Goal: Task Accomplishment & Management: Manage account settings

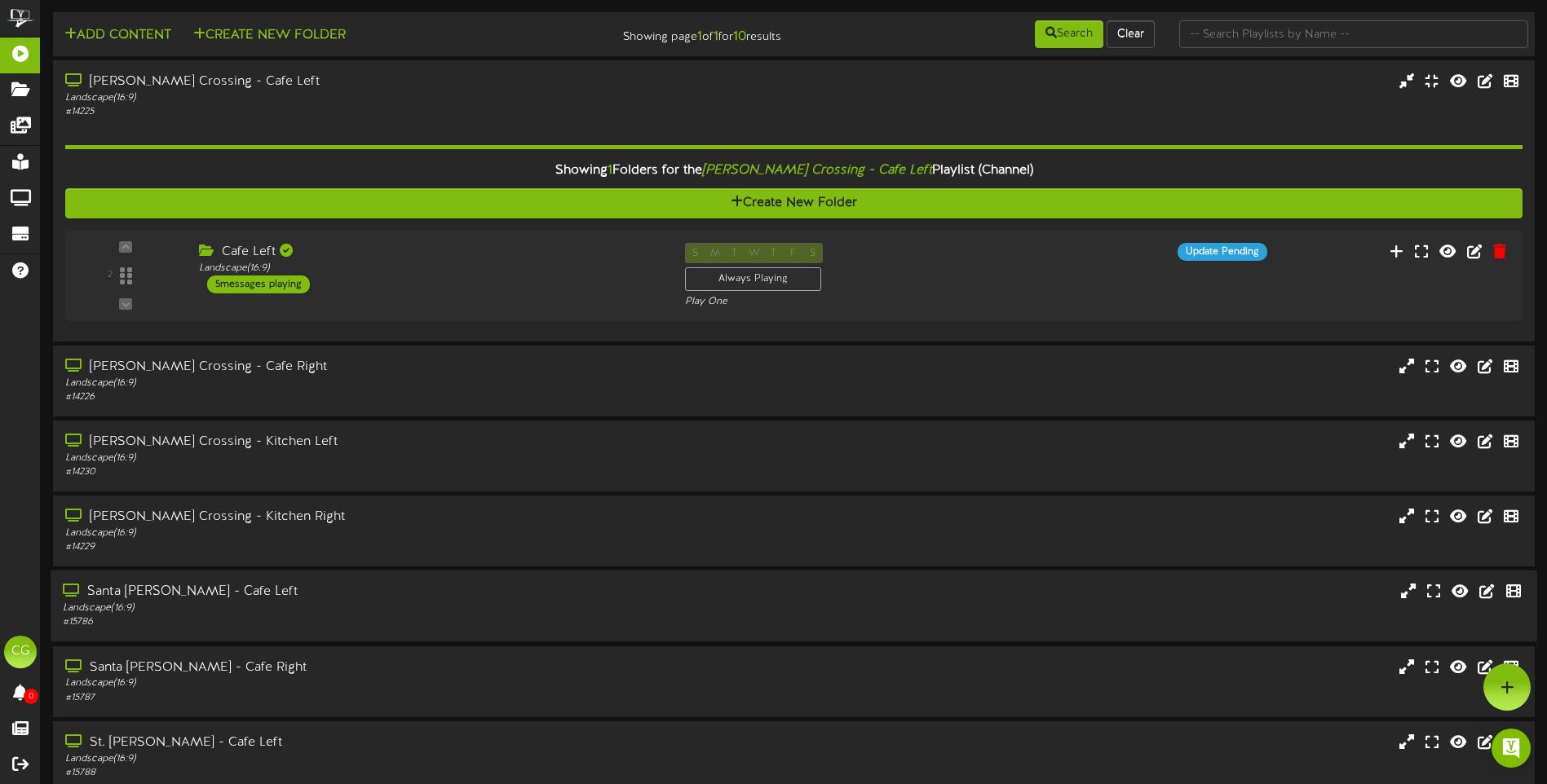
click at [276, 603] on div "Landscape ( 16:9 )" at bounding box center [360, 609] width 595 height 14
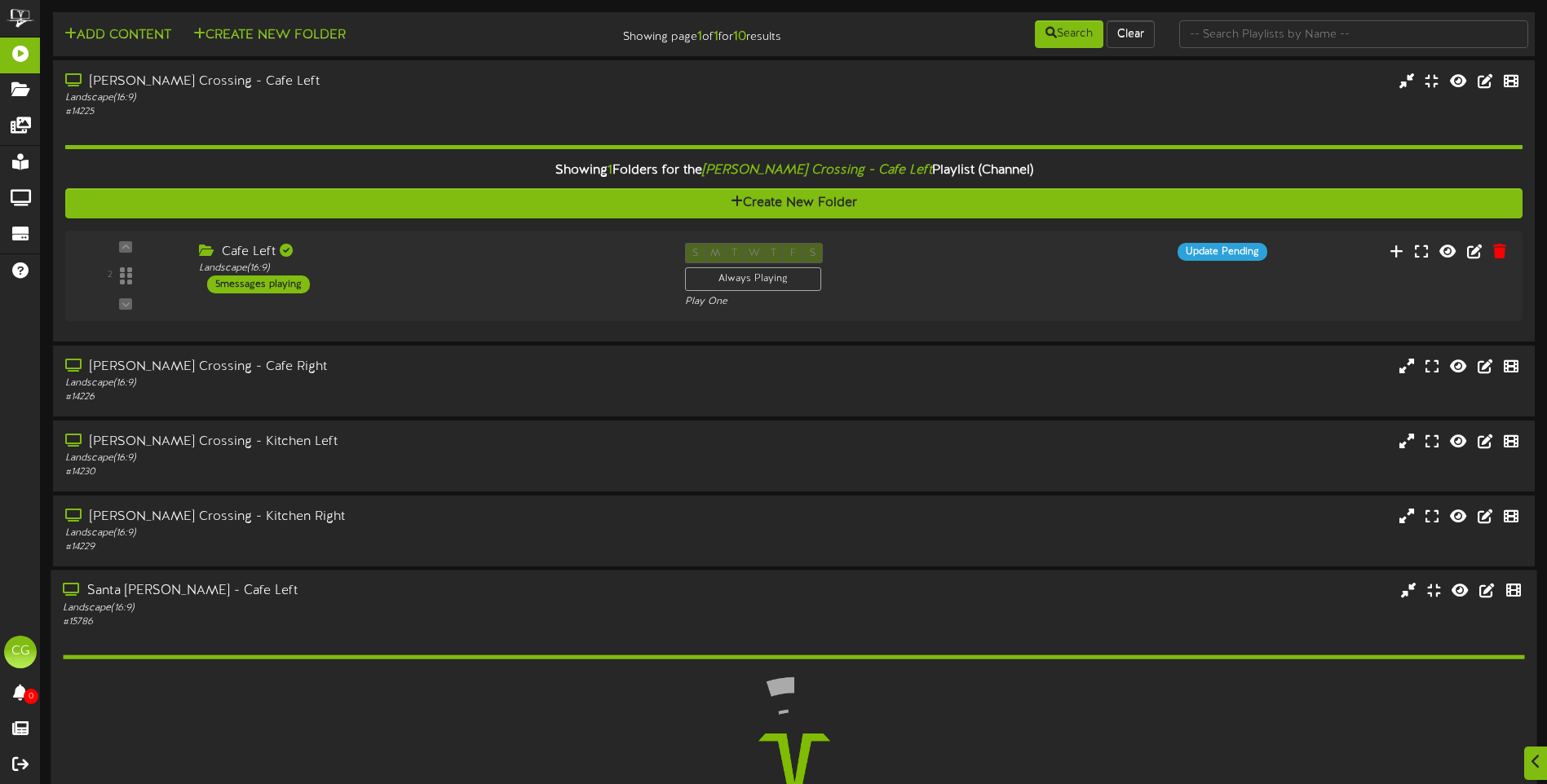
scroll to position [82, 0]
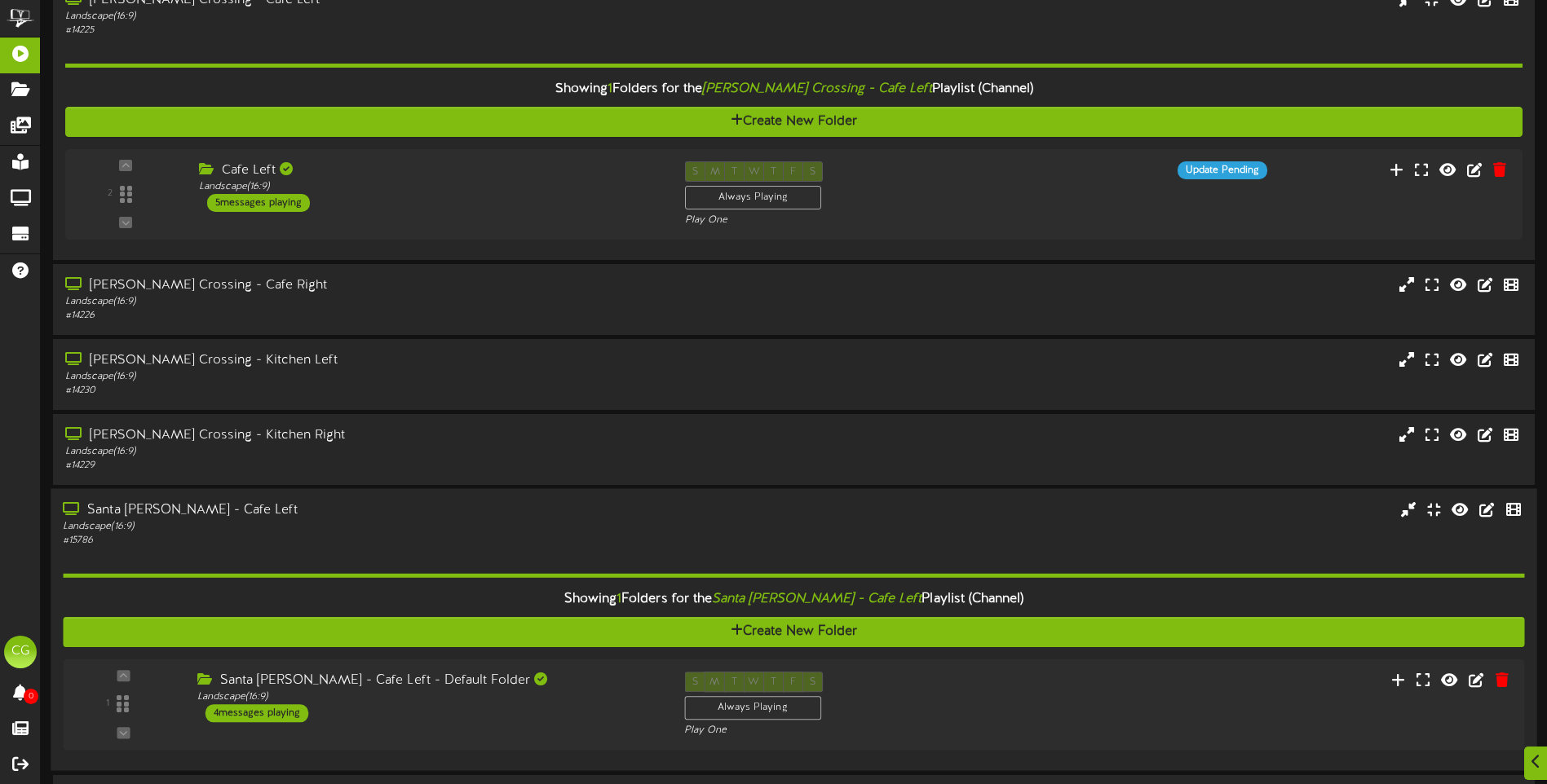
click at [306, 548] on div "Showing 1 Folders for the Santa [PERSON_NAME] - Cafe Left Playlist (Channel) Cr…" at bounding box center [793, 654] width 1461 height 211
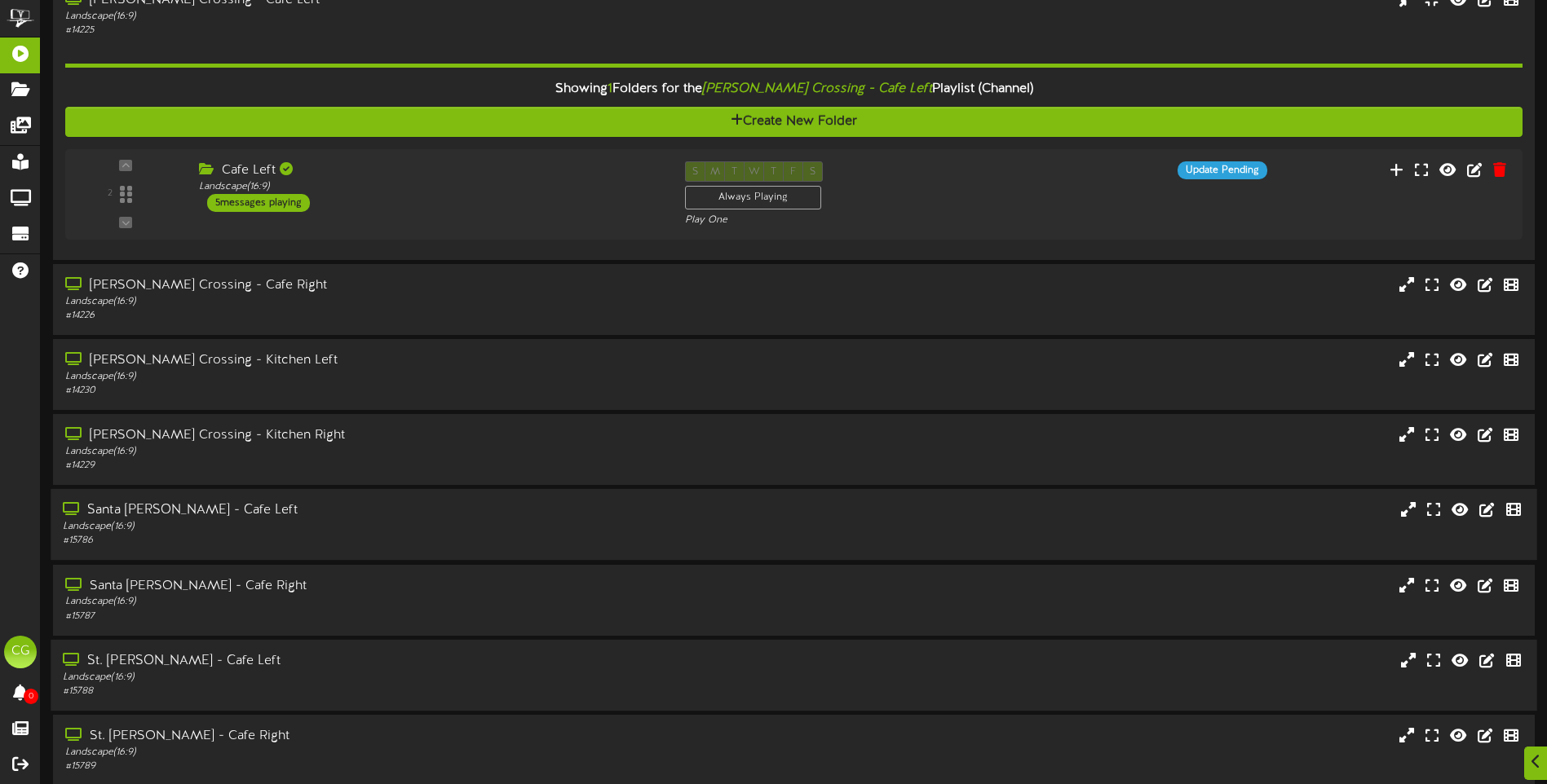
click at [303, 679] on div "Landscape ( 16:9 )" at bounding box center [360, 679] width 595 height 14
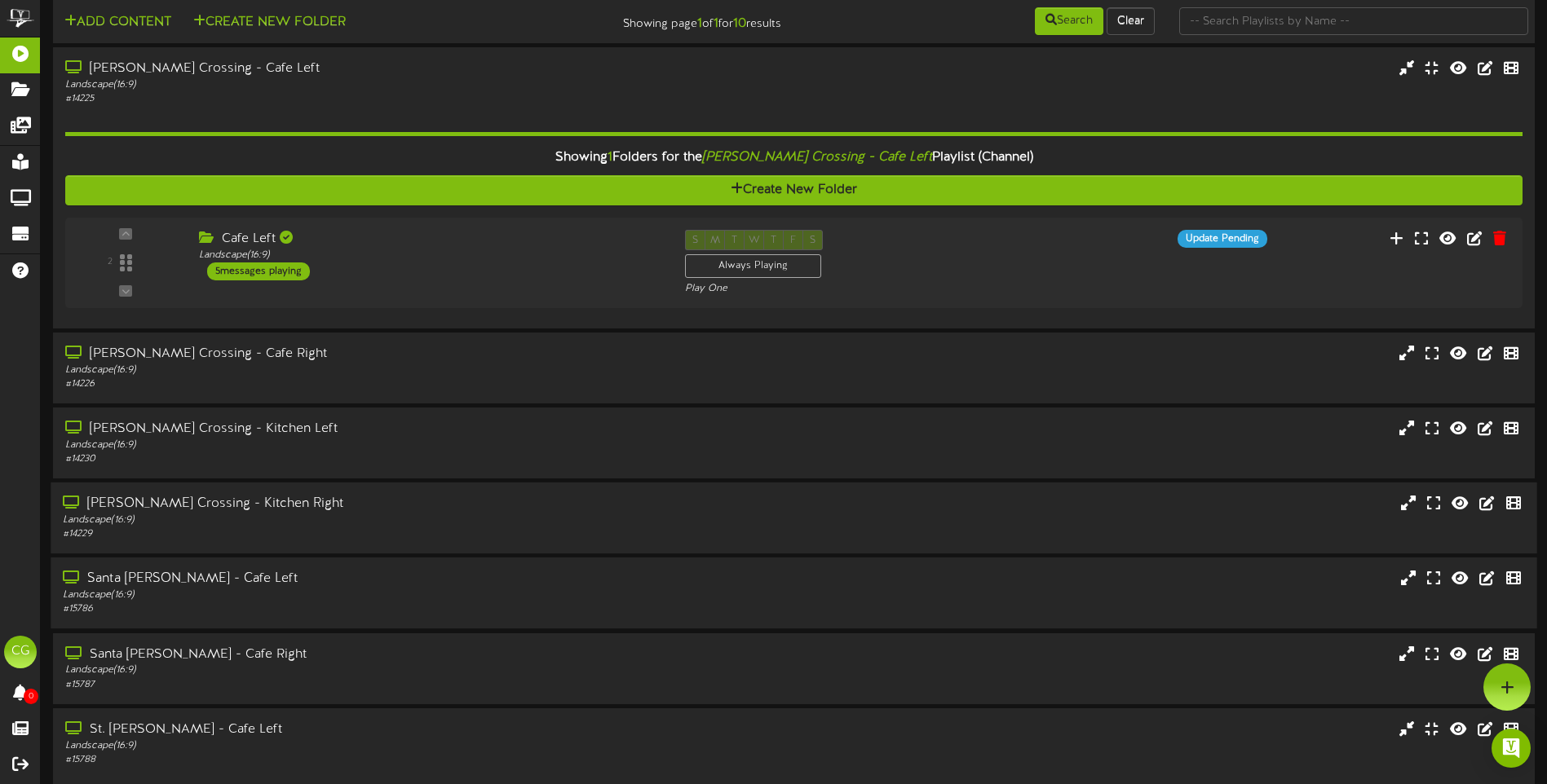
scroll to position [0, 0]
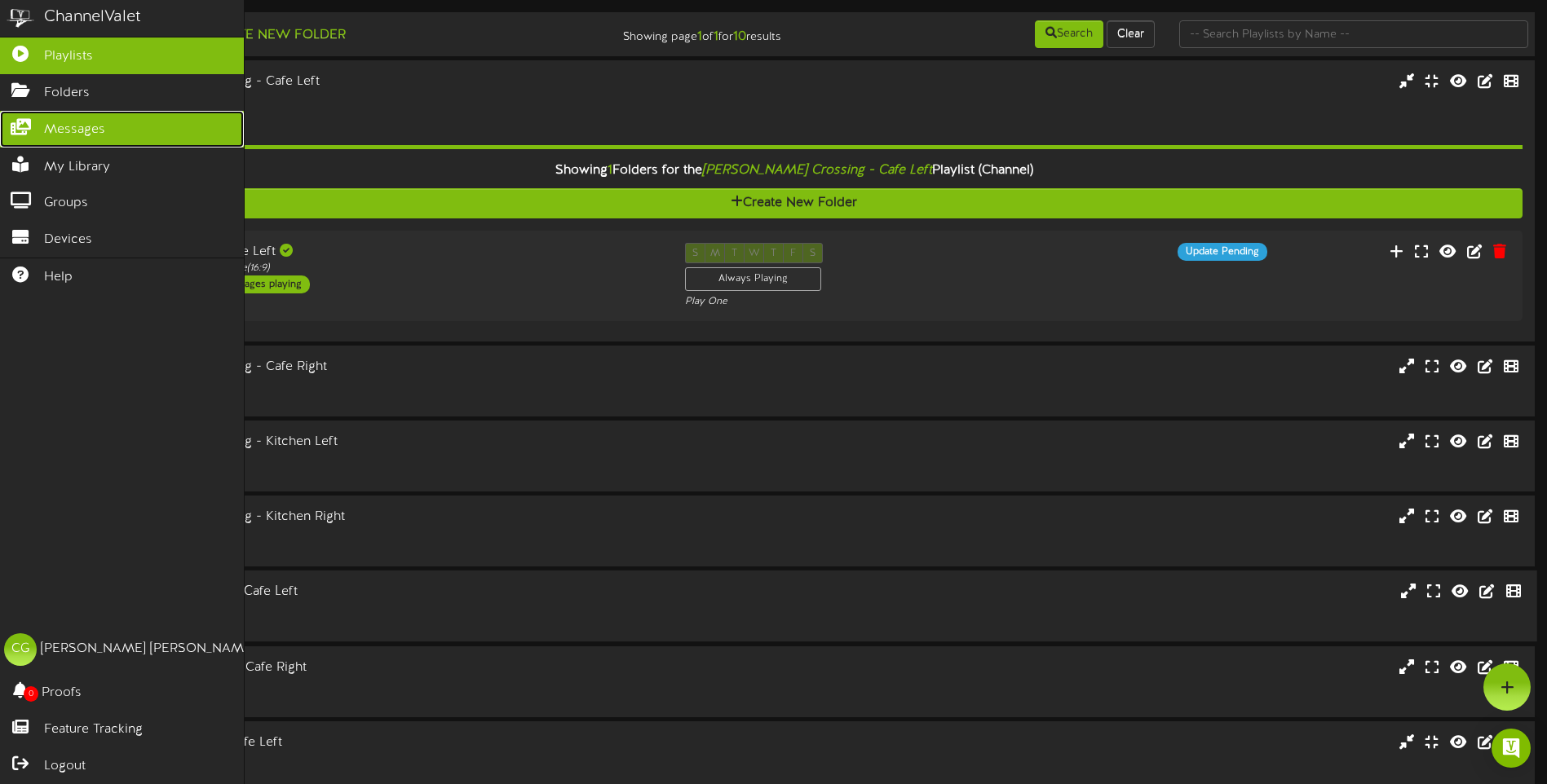
click at [26, 125] on icon at bounding box center [20, 125] width 41 height 12
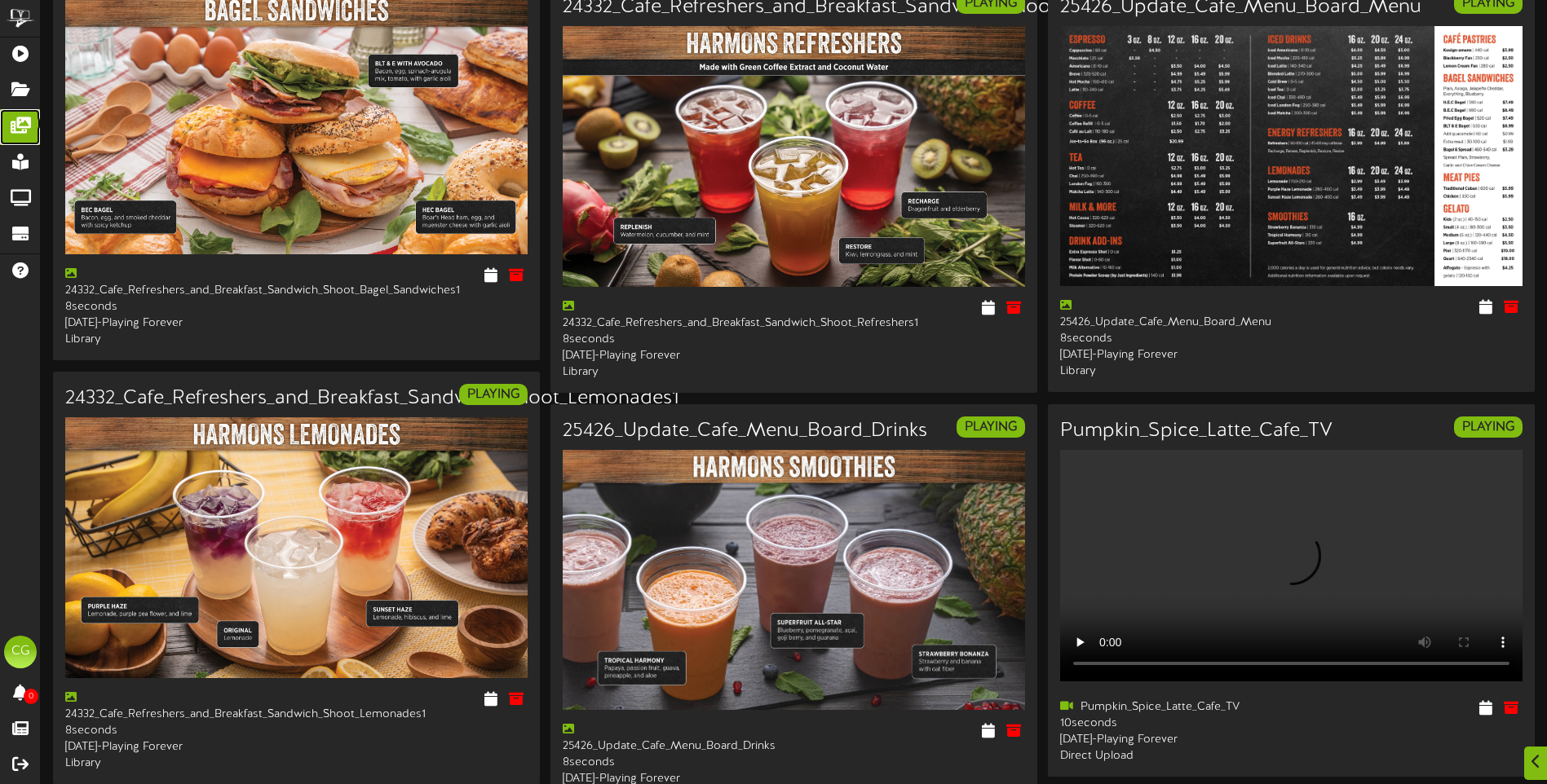
scroll to position [1894, 0]
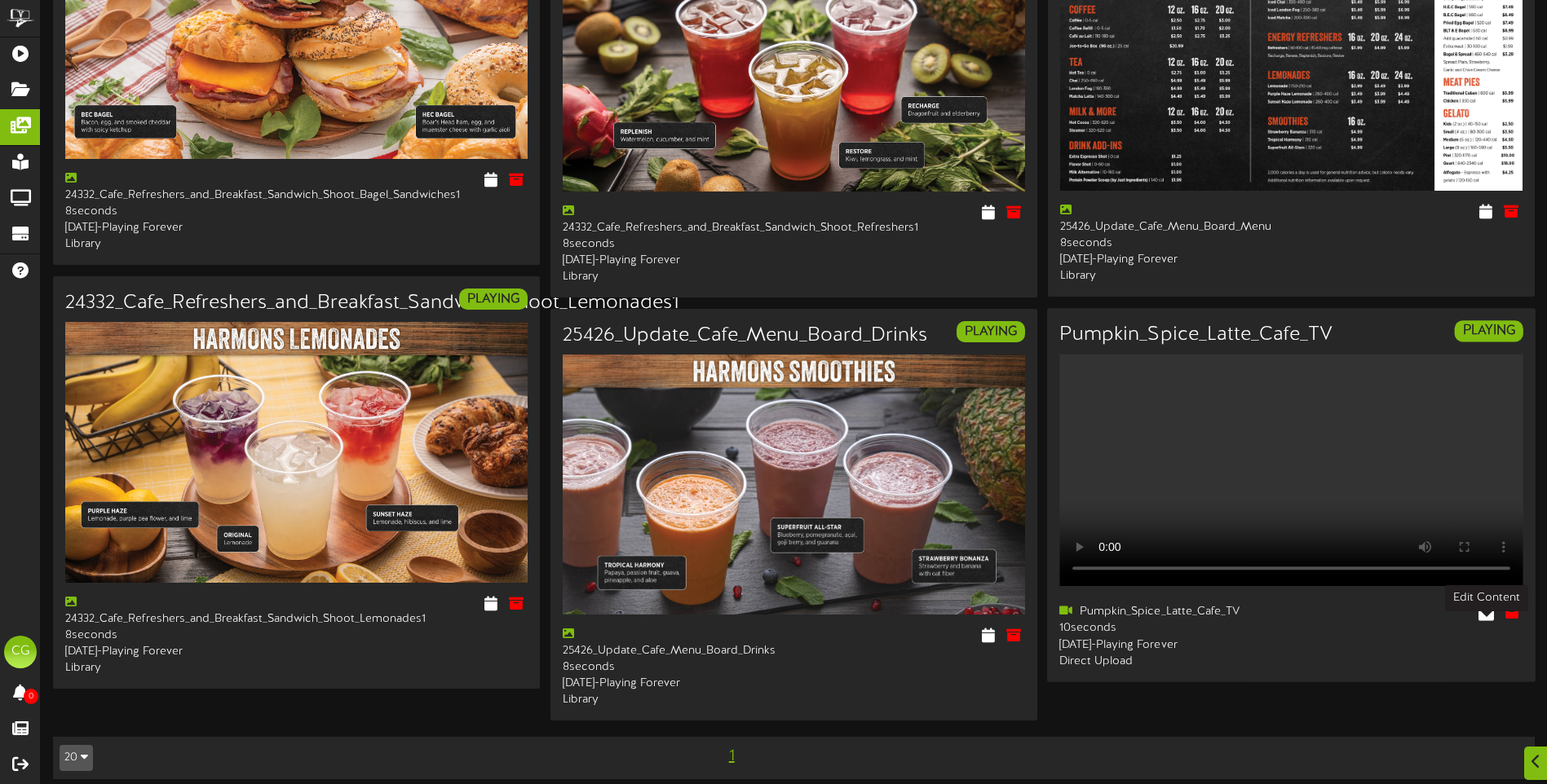
click at [1484, 621] on icon at bounding box center [1486, 612] width 15 height 18
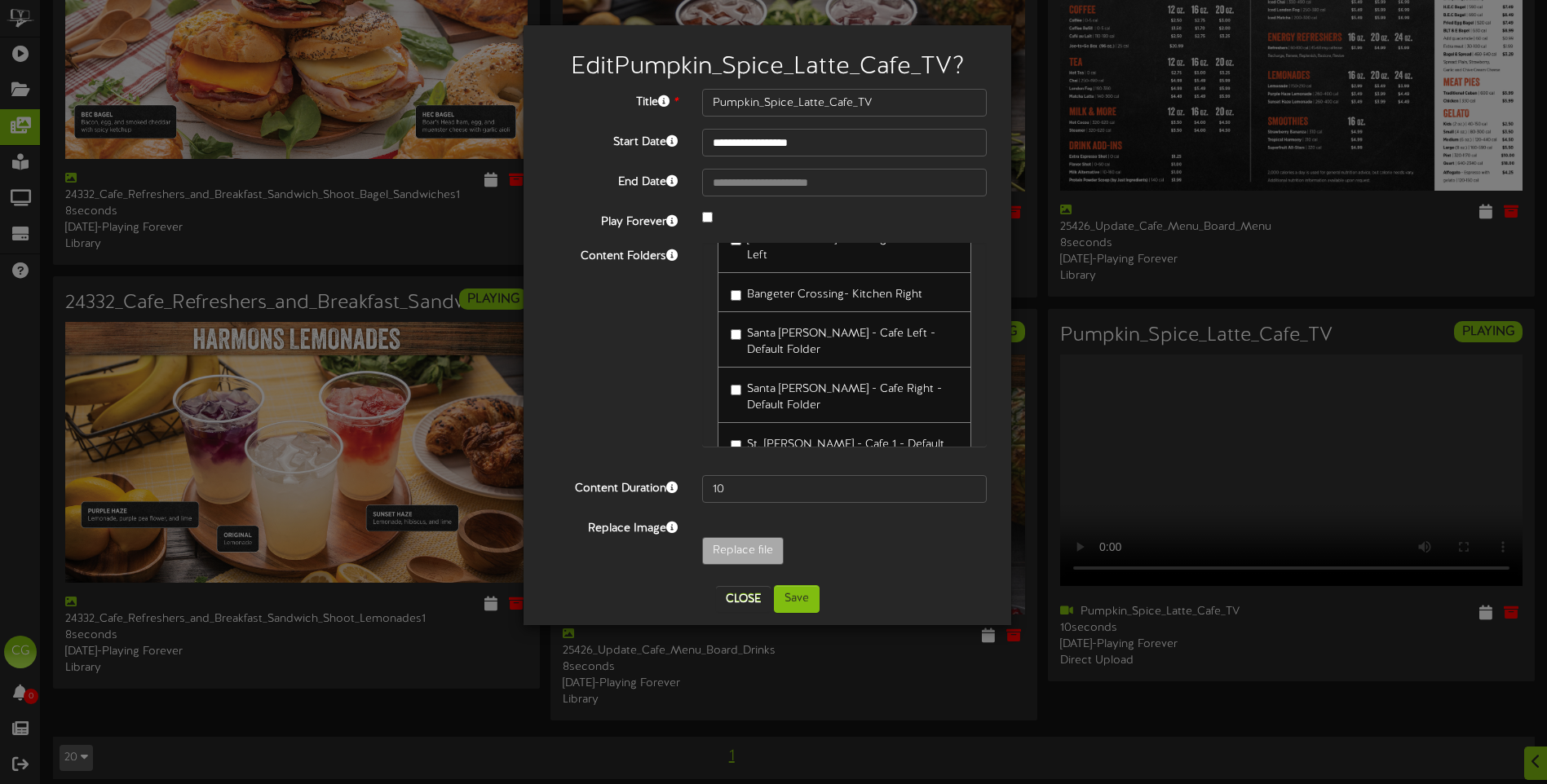
scroll to position [113, 0]
drag, startPoint x: 982, startPoint y: 355, endPoint x: 983, endPoint y: 324, distance: 31.0
click at [983, 324] on div "Cafe Left Cafe Right" at bounding box center [843, 345] width 284 height 204
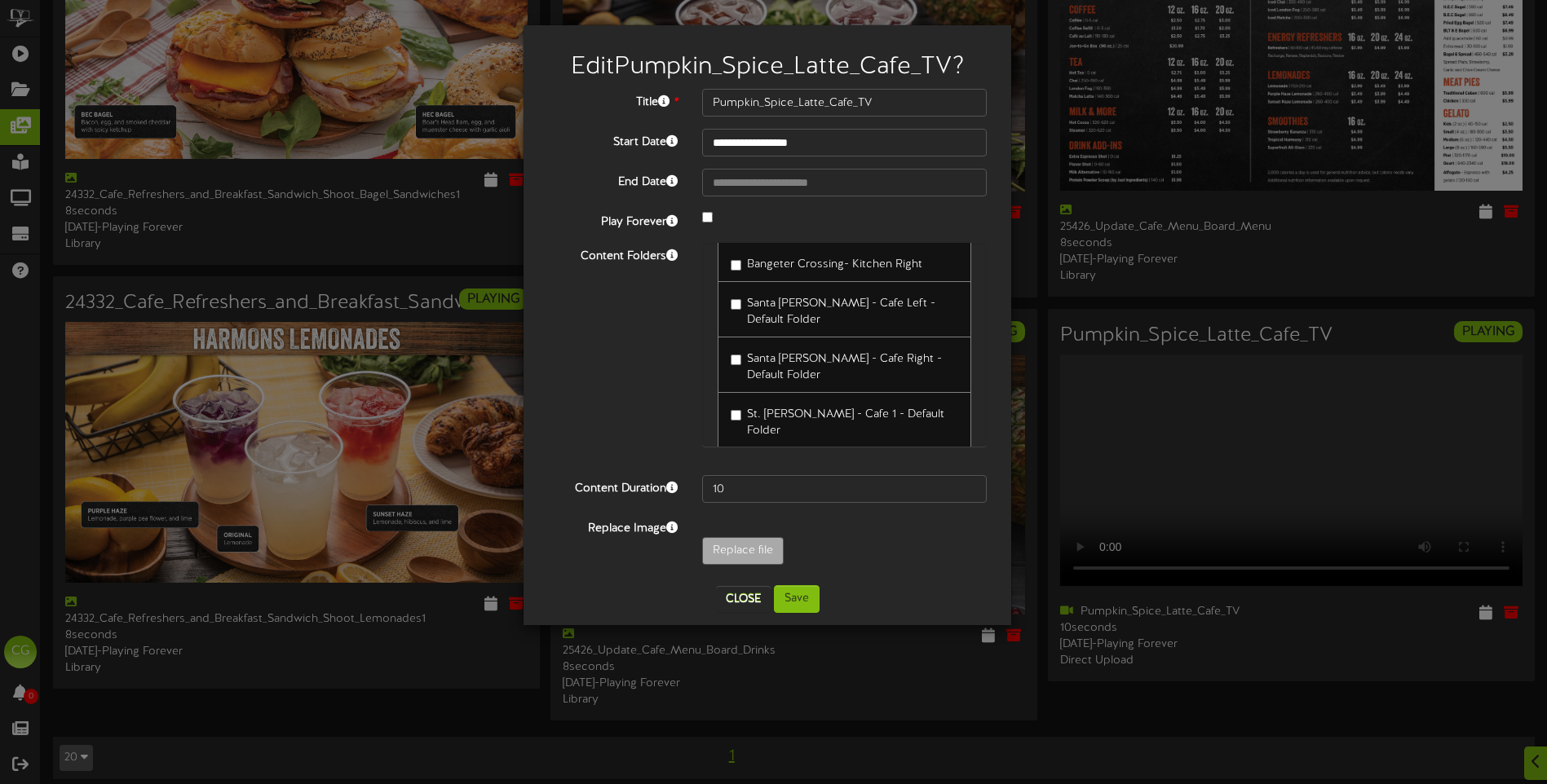
scroll to position [158, 0]
click at [798, 596] on button "Save" at bounding box center [797, 599] width 46 height 27
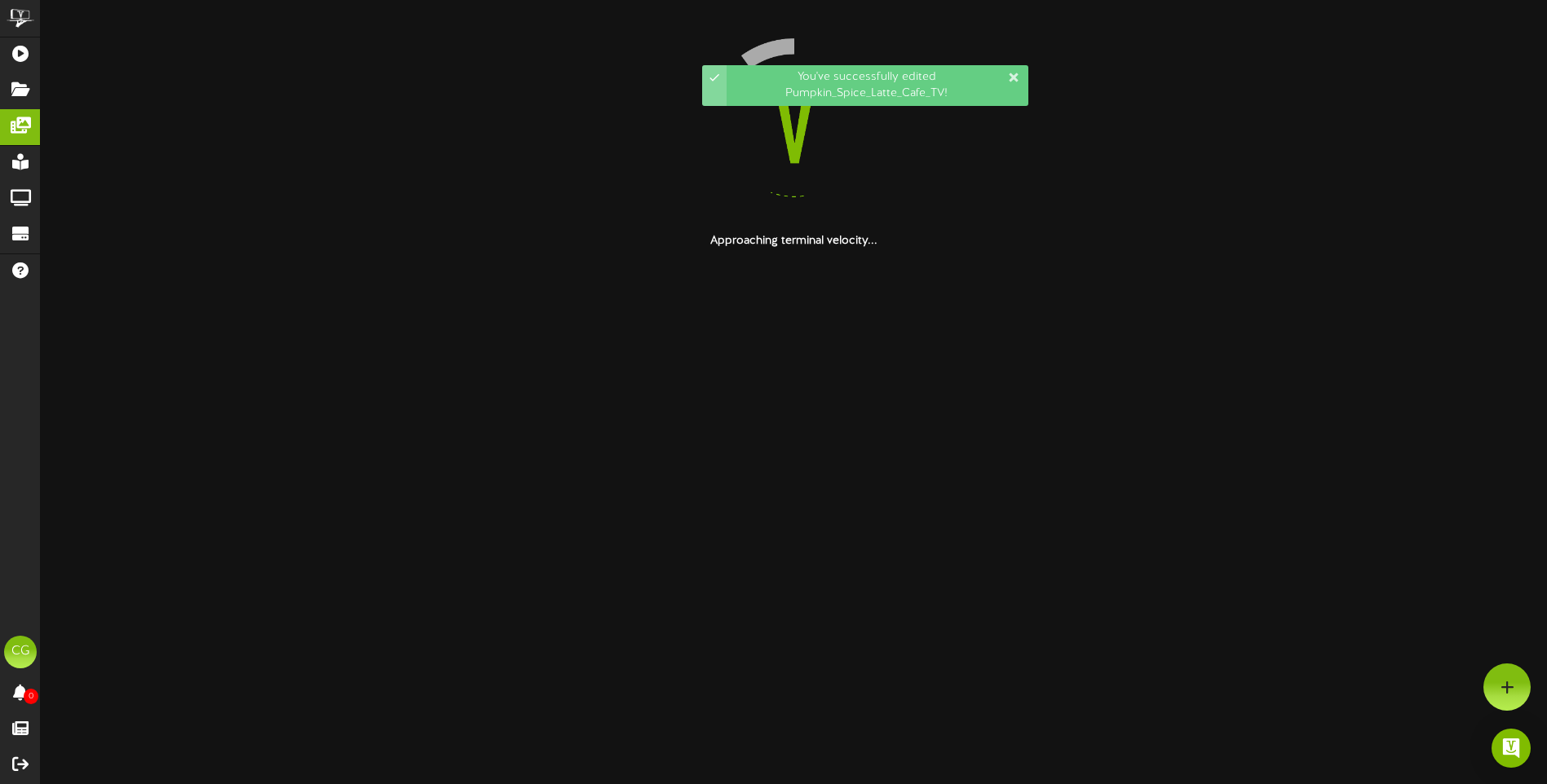
scroll to position [0, 0]
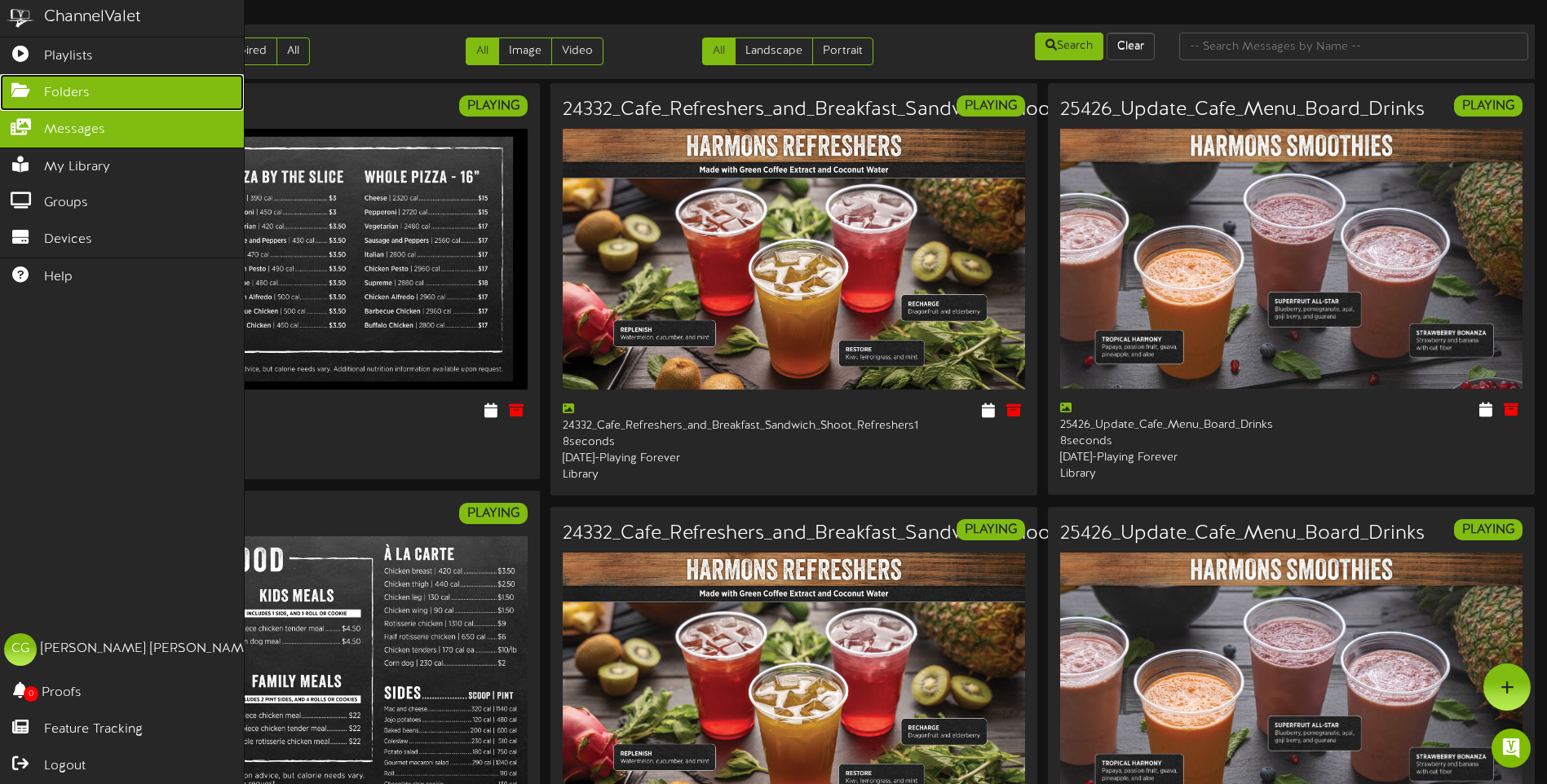
click at [19, 84] on icon at bounding box center [20, 89] width 41 height 12
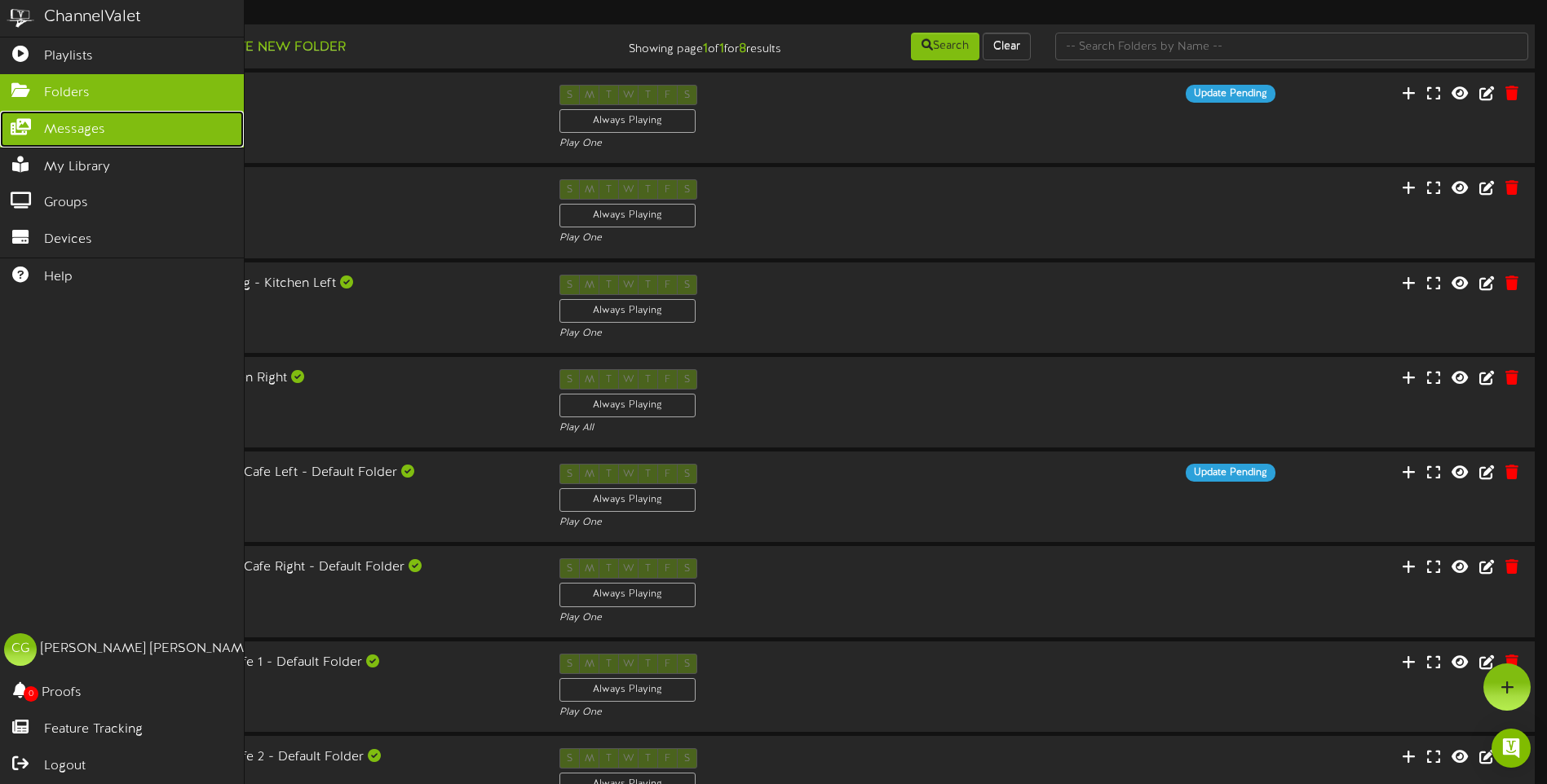
click at [23, 129] on icon at bounding box center [20, 125] width 41 height 12
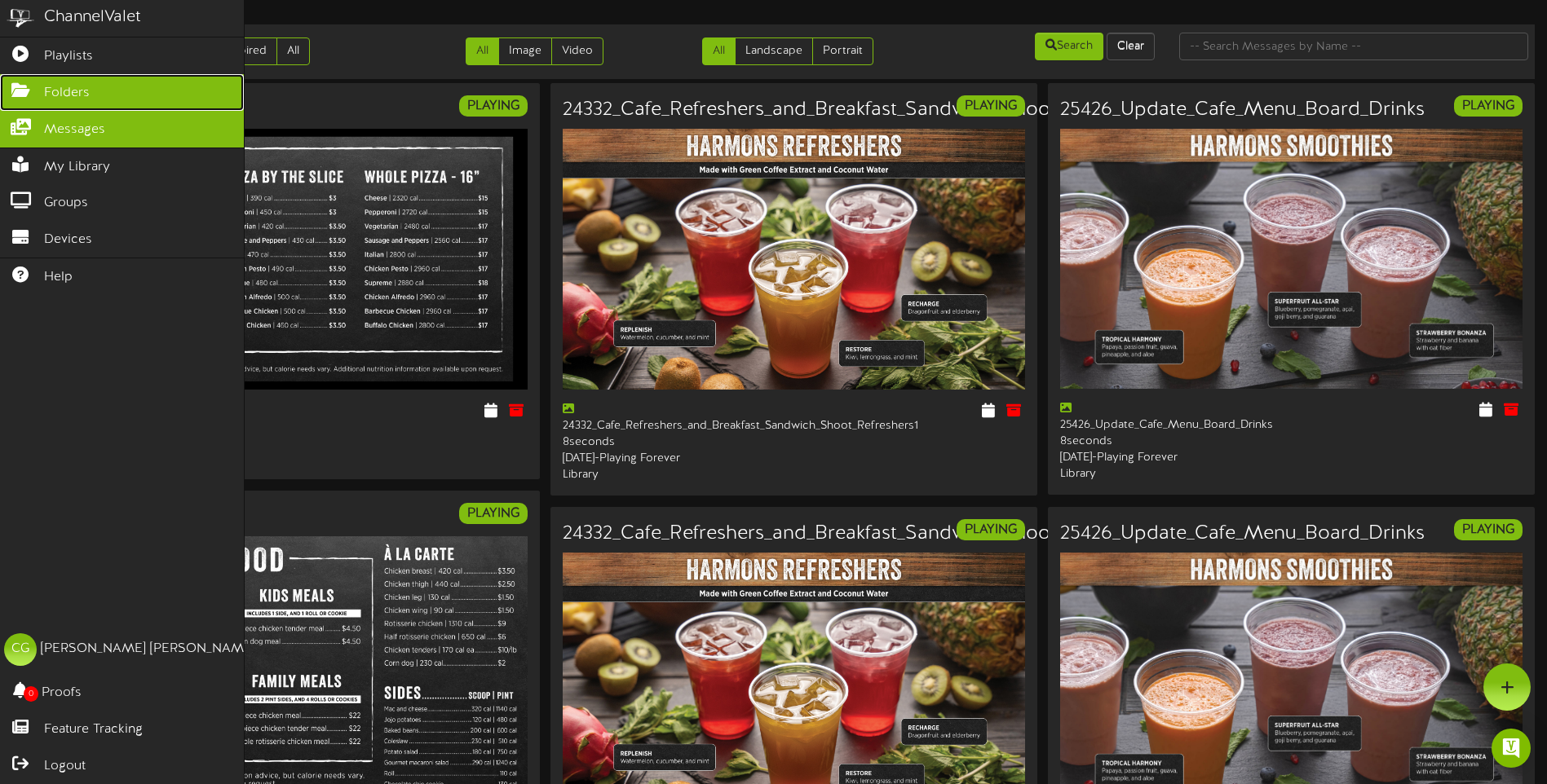
click at [45, 84] on span "Folders" at bounding box center [67, 93] width 46 height 19
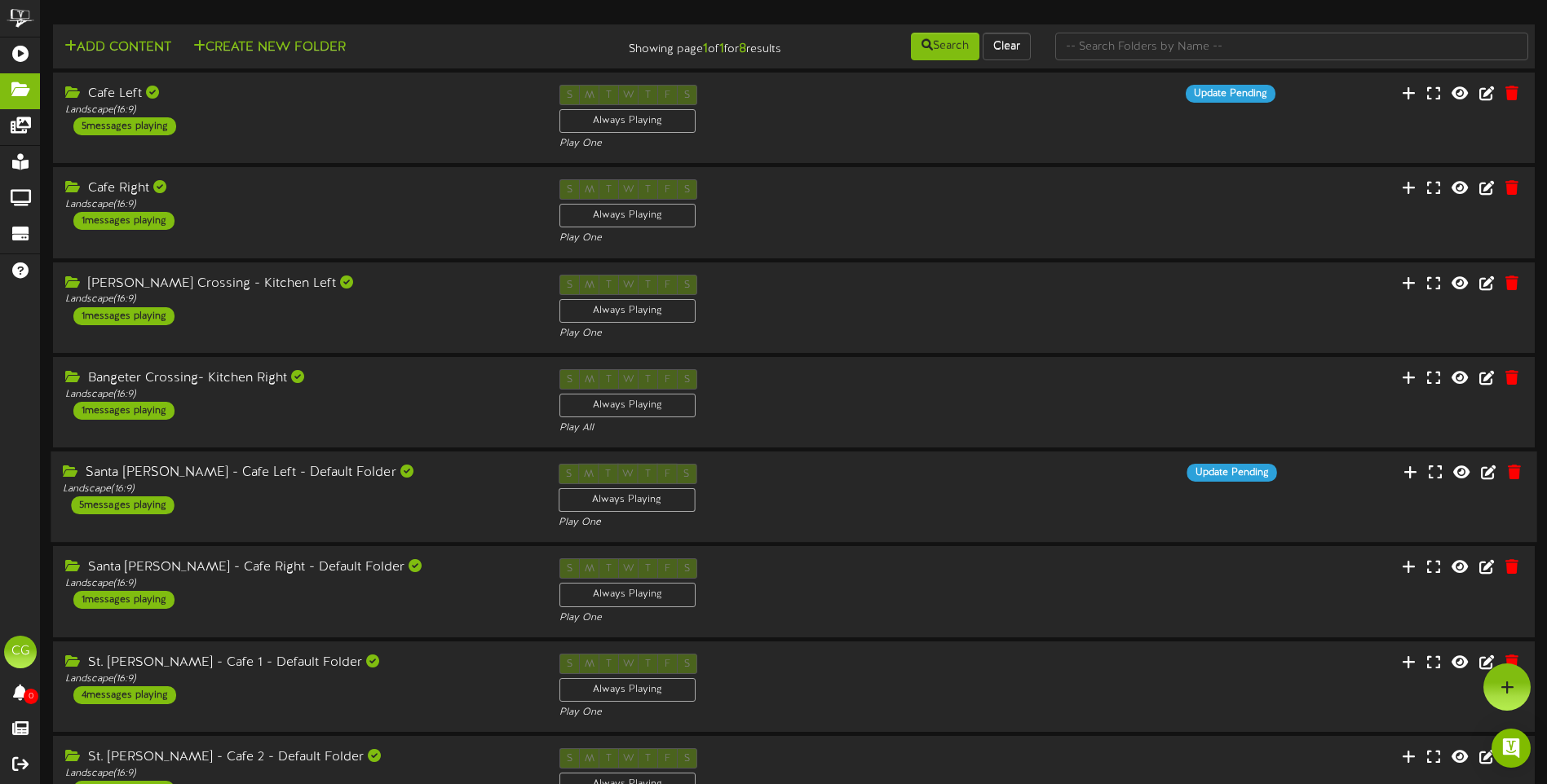
click at [429, 501] on div "Santa [PERSON_NAME] - Cafe Left - Default Folder Landscape ( 16:9 ) 5 messages …" at bounding box center [298, 489] width 495 height 50
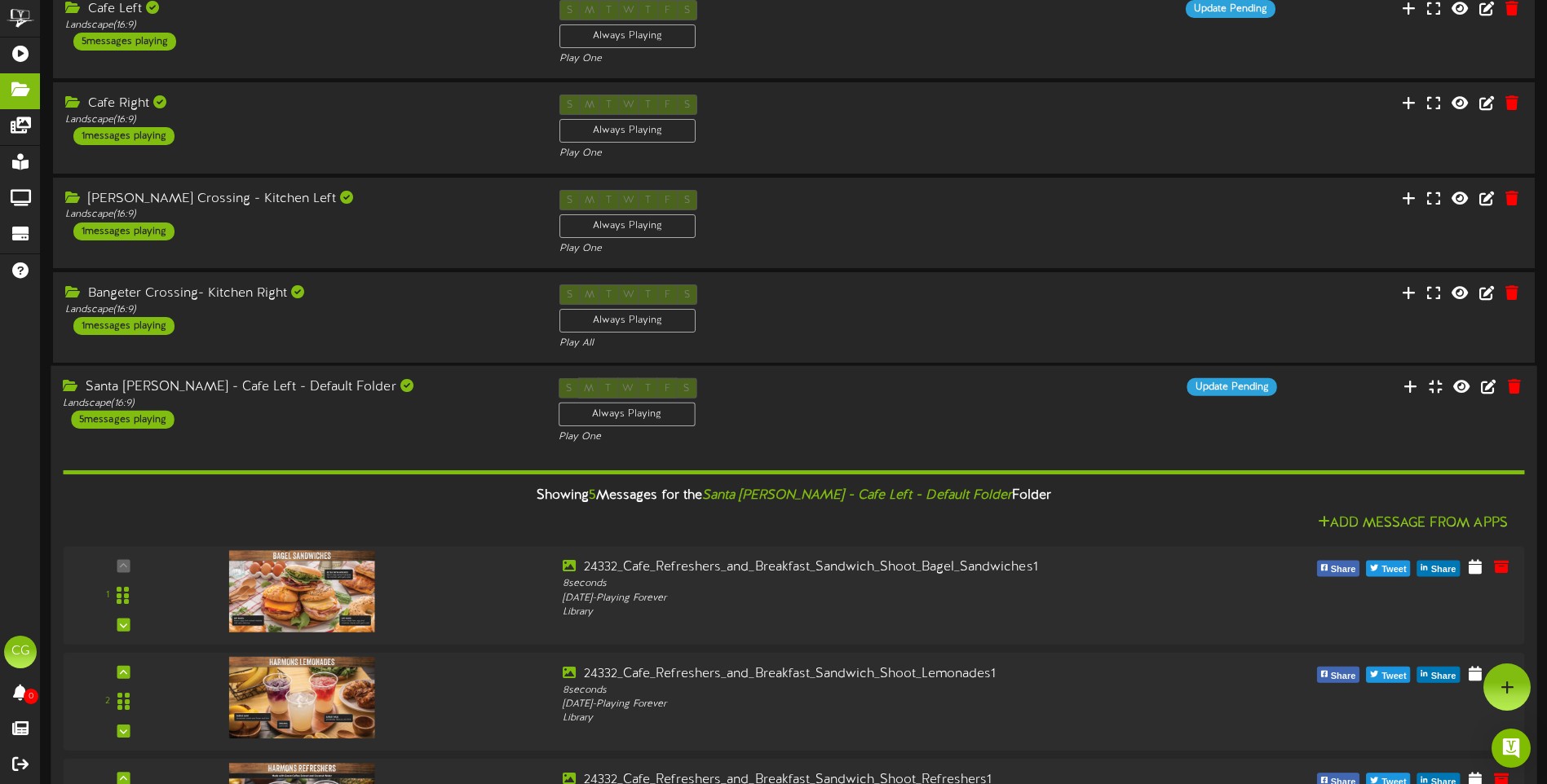
scroll to position [82, 0]
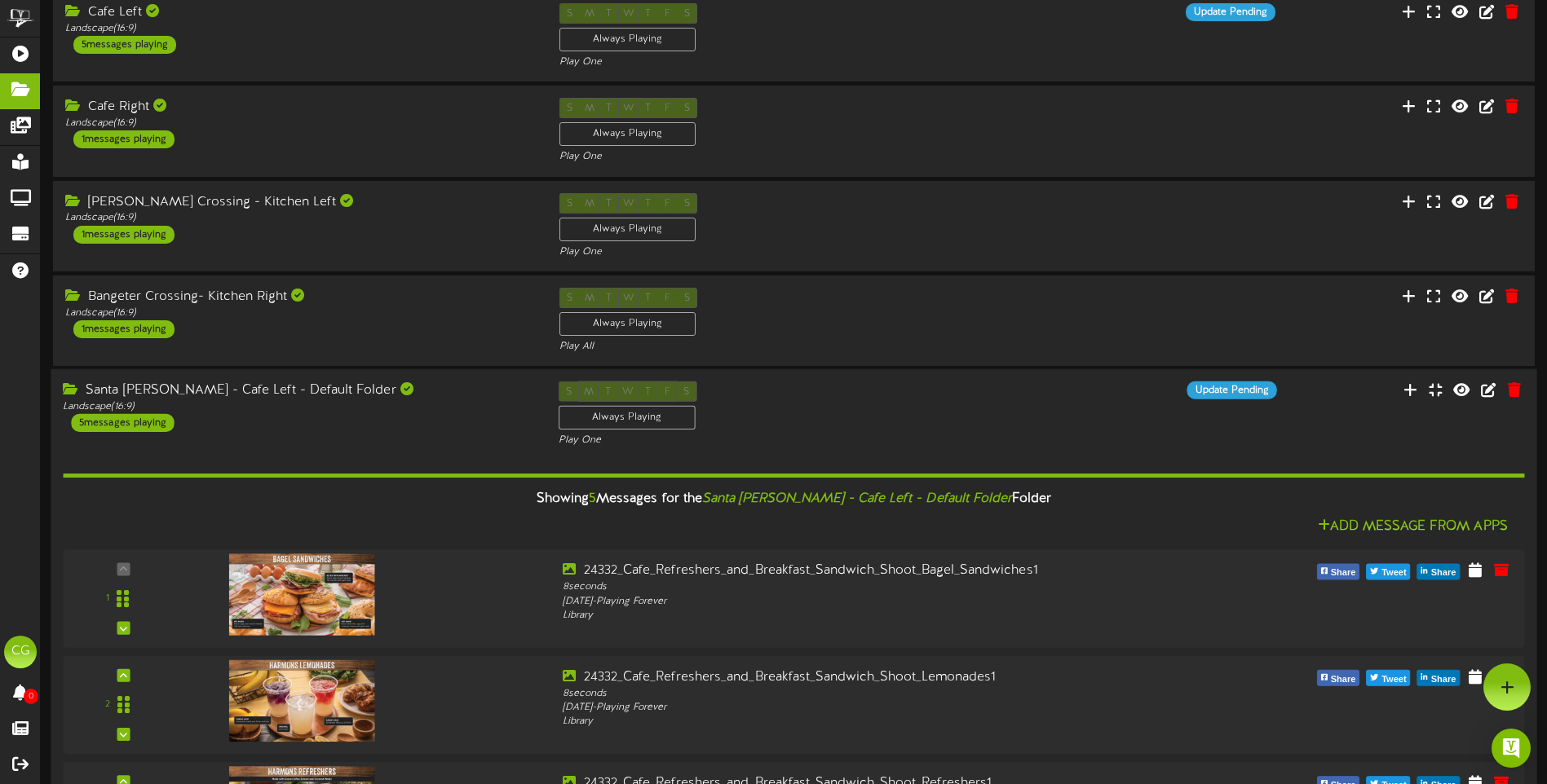
click at [406, 420] on div "Santa [PERSON_NAME] - Cafe Left - Default Folder Landscape ( 16:9 ) 5 messages …" at bounding box center [298, 407] width 495 height 50
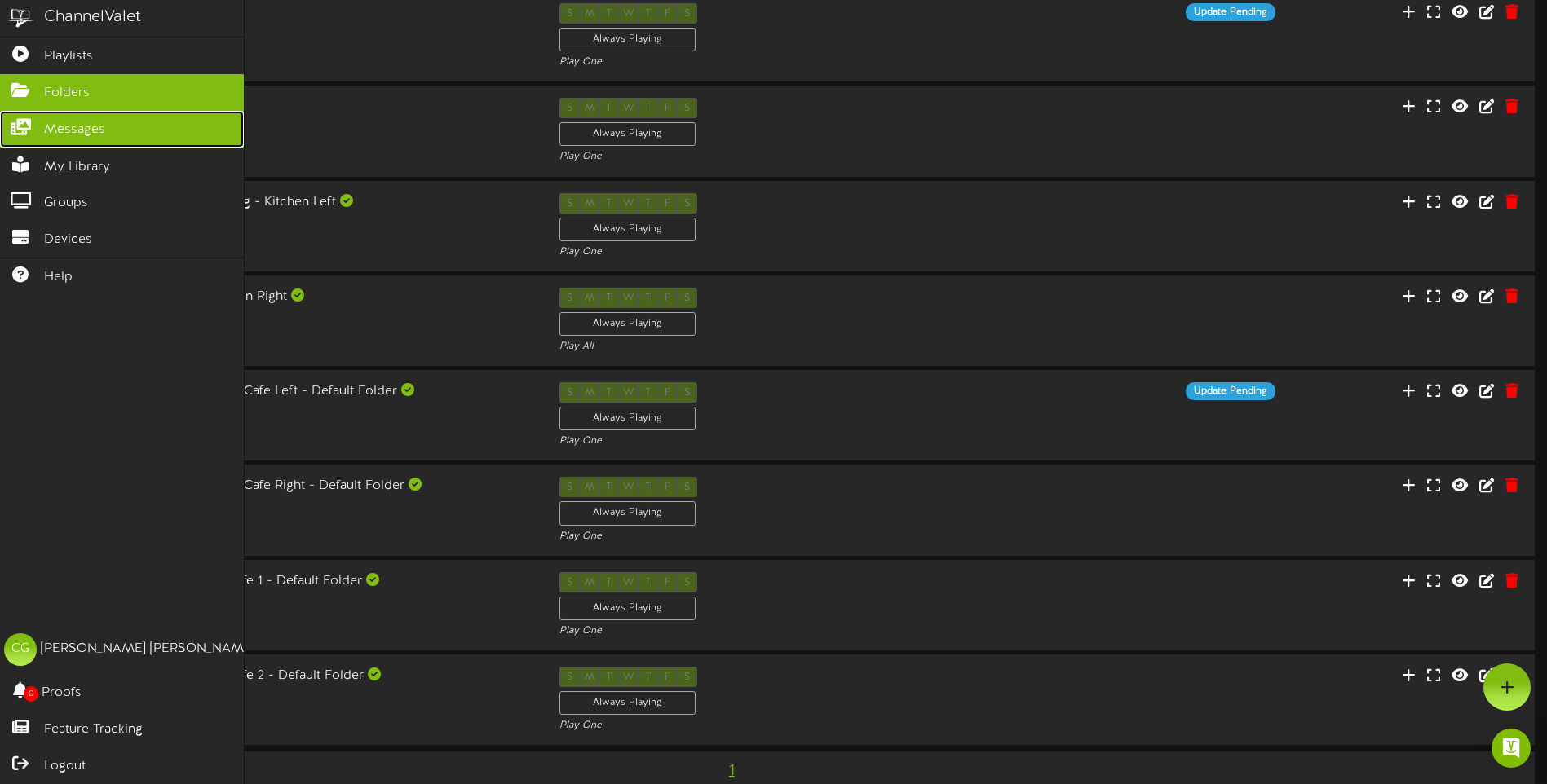
click at [26, 129] on icon at bounding box center [20, 125] width 41 height 12
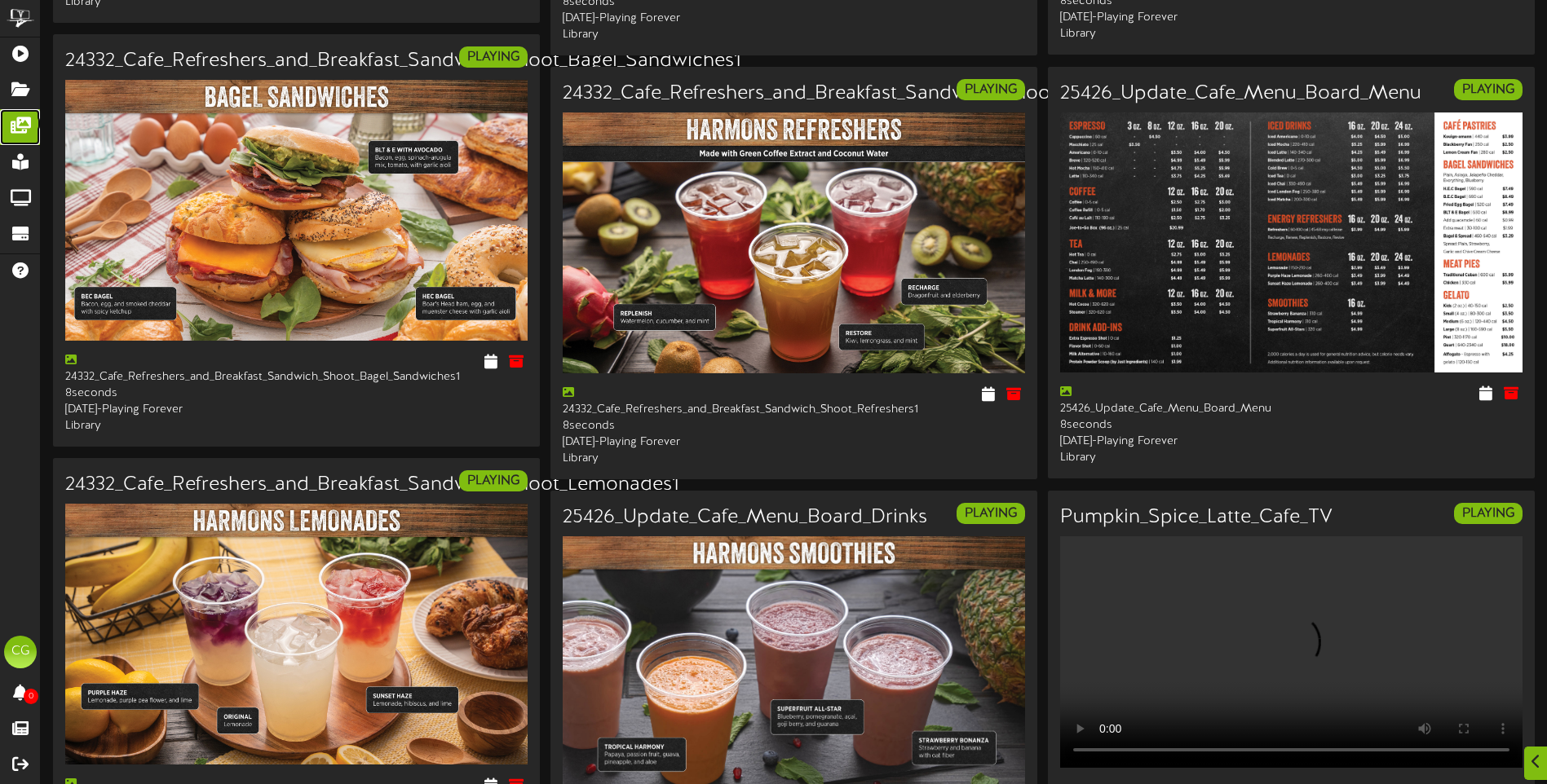
scroll to position [1894, 0]
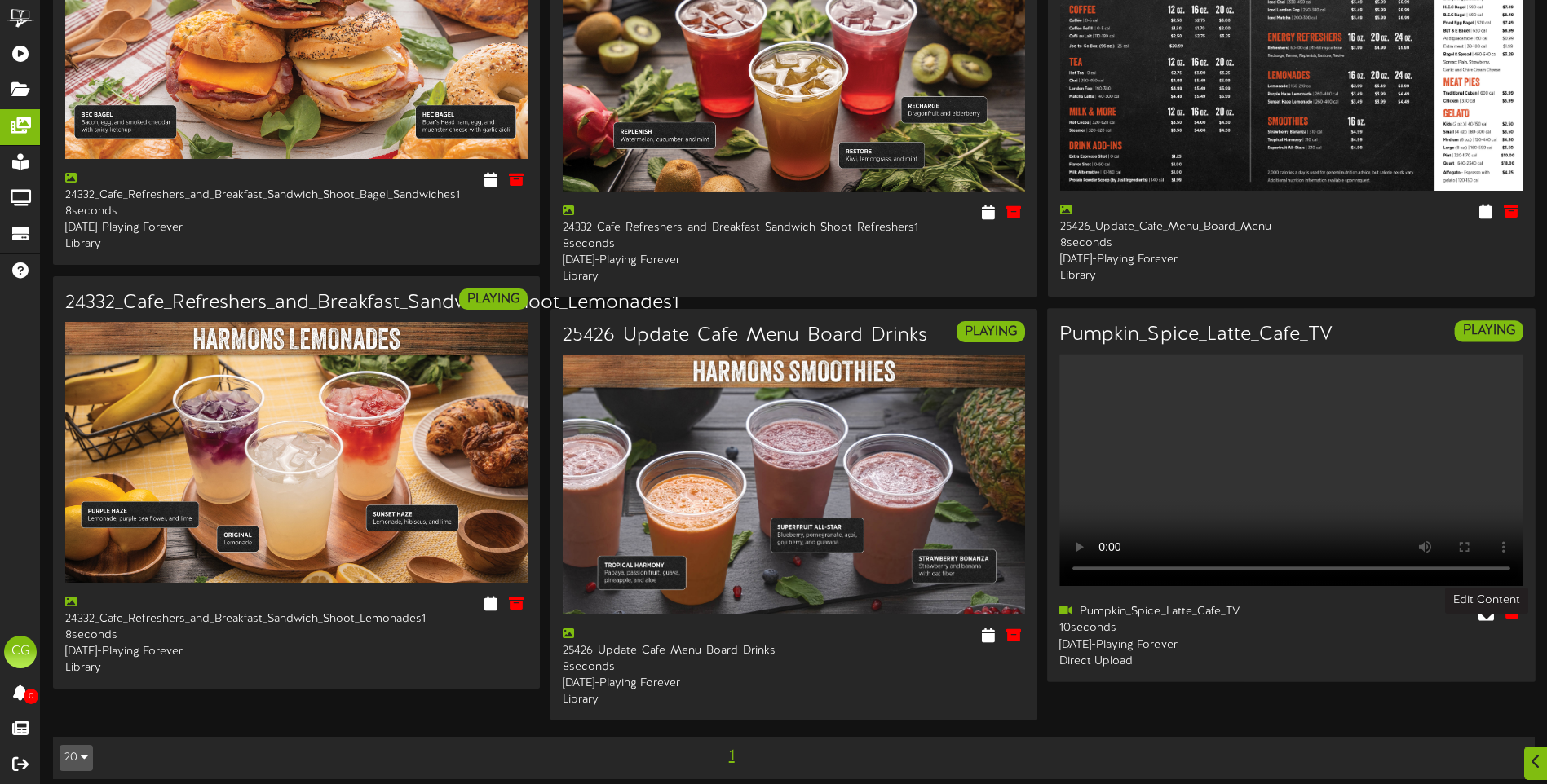
click at [1480, 621] on icon at bounding box center [1486, 612] width 15 height 18
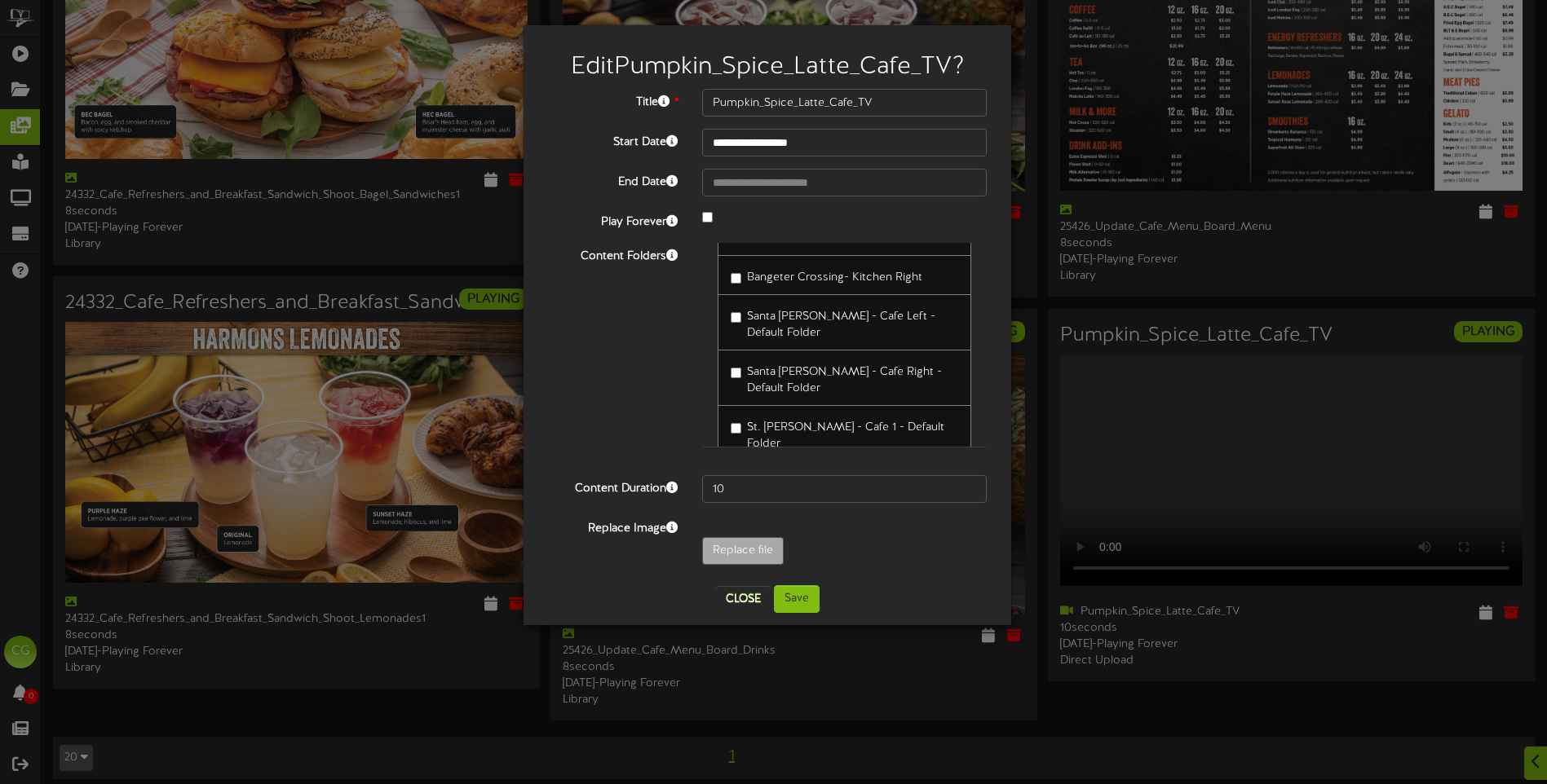
scroll to position [158, 0]
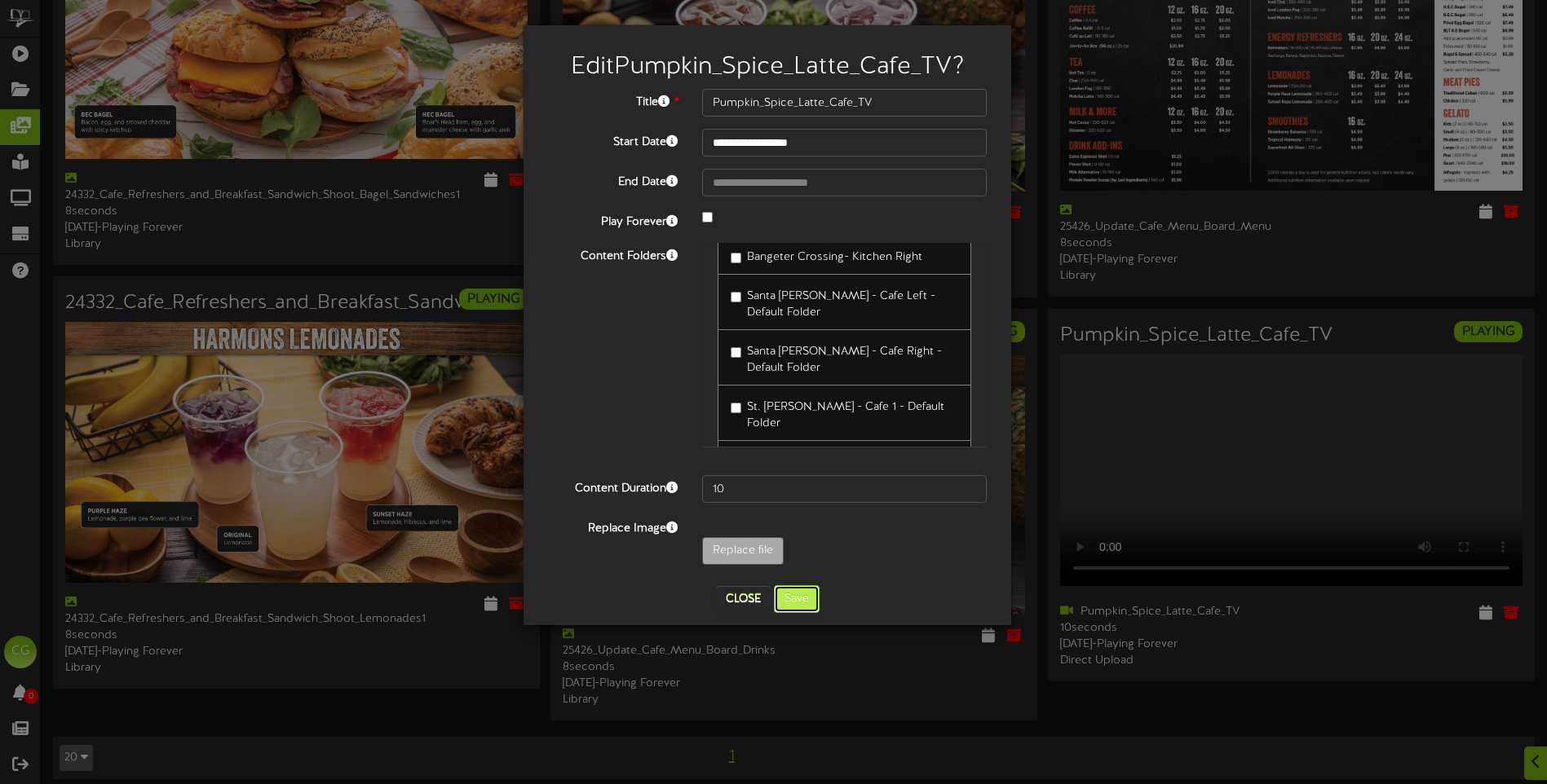
click at [803, 596] on button "Save" at bounding box center [797, 599] width 46 height 27
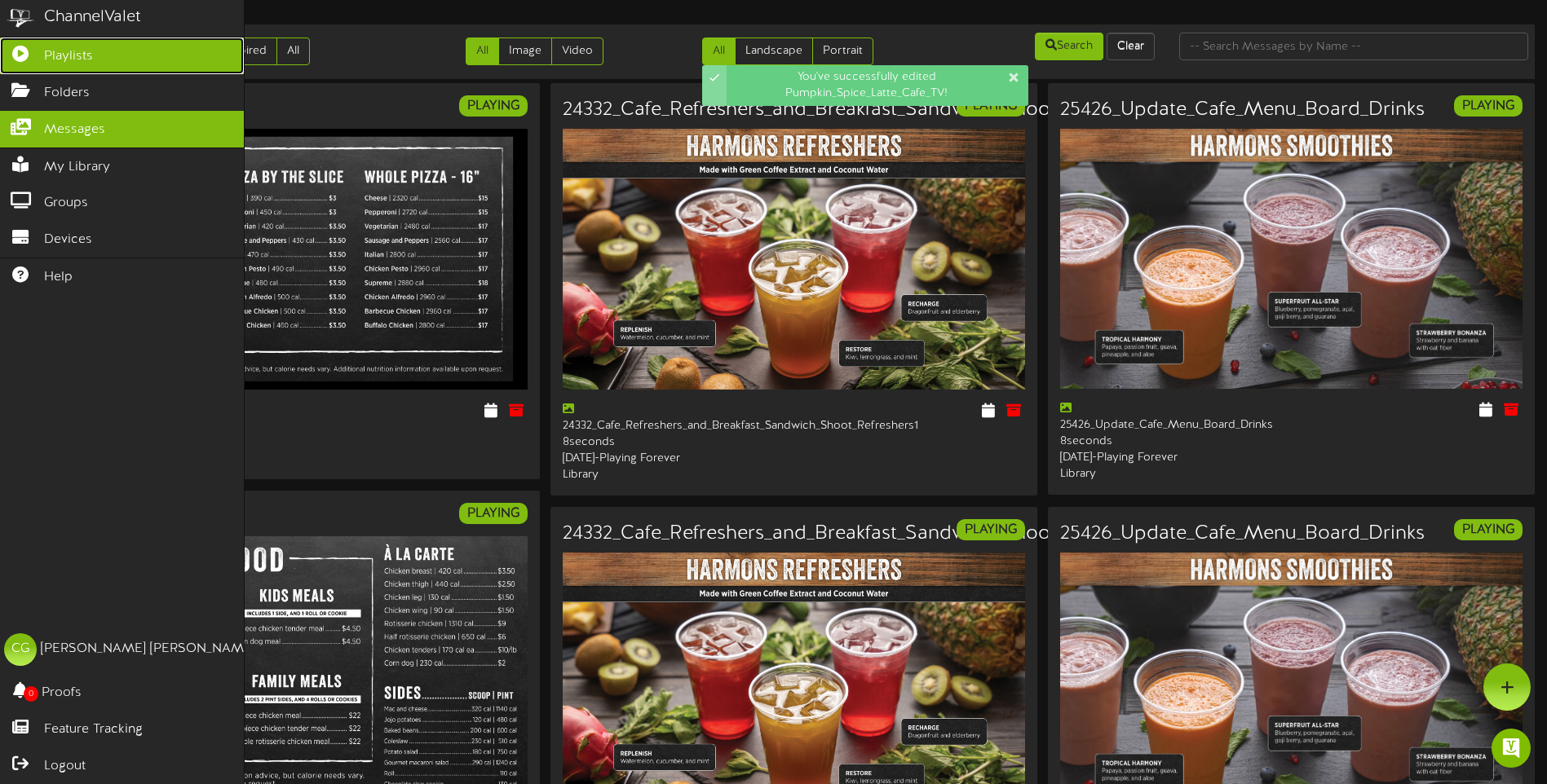
click at [12, 50] on icon at bounding box center [20, 52] width 41 height 12
